Goal: Task Accomplishment & Management: Manage account settings

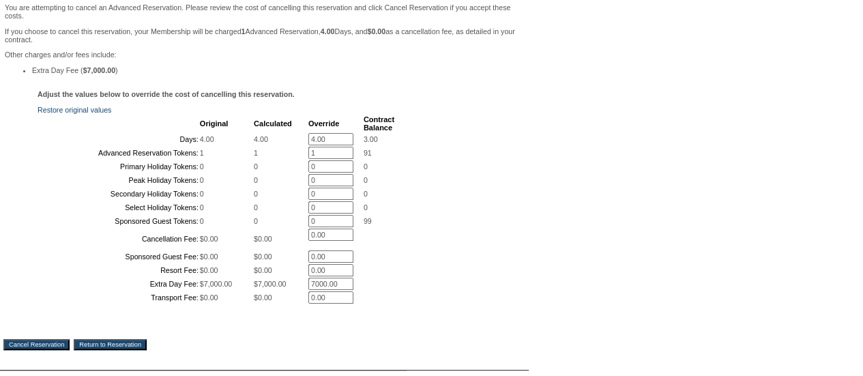
scroll to position [222, 0]
drag, startPoint x: 334, startPoint y: 150, endPoint x: 259, endPoint y: 145, distance: 75.2
click at [259, 145] on tr "Days: 4.00 4.00 4.00 * 3.00" at bounding box center [217, 138] width 356 height 12
drag, startPoint x: 323, startPoint y: 171, endPoint x: 261, endPoint y: 167, distance: 62.9
click at [261, 158] on tr "Advanced Reservation Tokens: 1 1 1 * 91" at bounding box center [217, 152] width 356 height 12
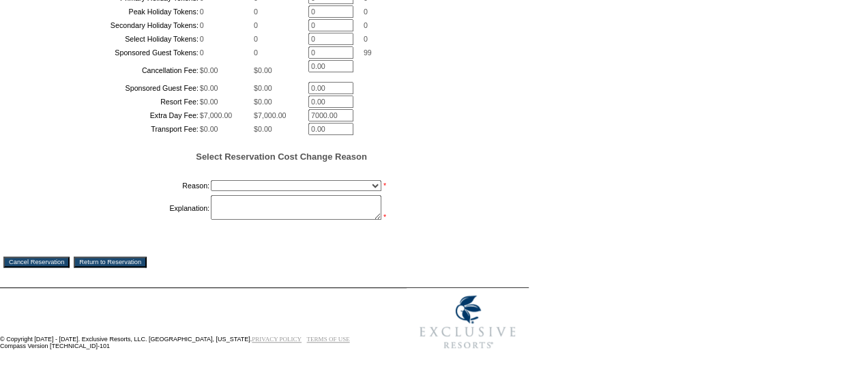
scroll to position [411, 0]
type input "0"
click at [237, 191] on select "Creating Continuous Stay Days Booked After Cancellation Experiential / Hotel / …" at bounding box center [296, 185] width 171 height 11
select select "1030"
click at [211, 191] on select "Creating Continuous Stay Days Booked After Cancellation Experiential / Hotel / …" at bounding box center [296, 185] width 171 height 11
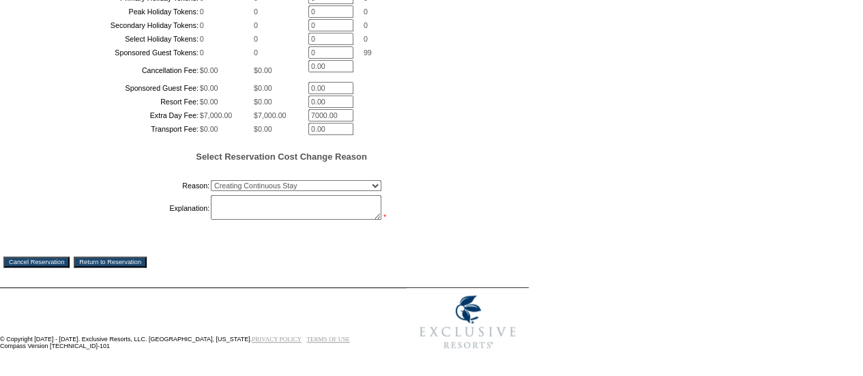
click at [247, 220] on textarea at bounding box center [296, 207] width 171 height 25
type textarea "AS"
click at [64, 265] on input "Cancel Reservation" at bounding box center [36, 262] width 66 height 11
